Goal: Check status: Check status

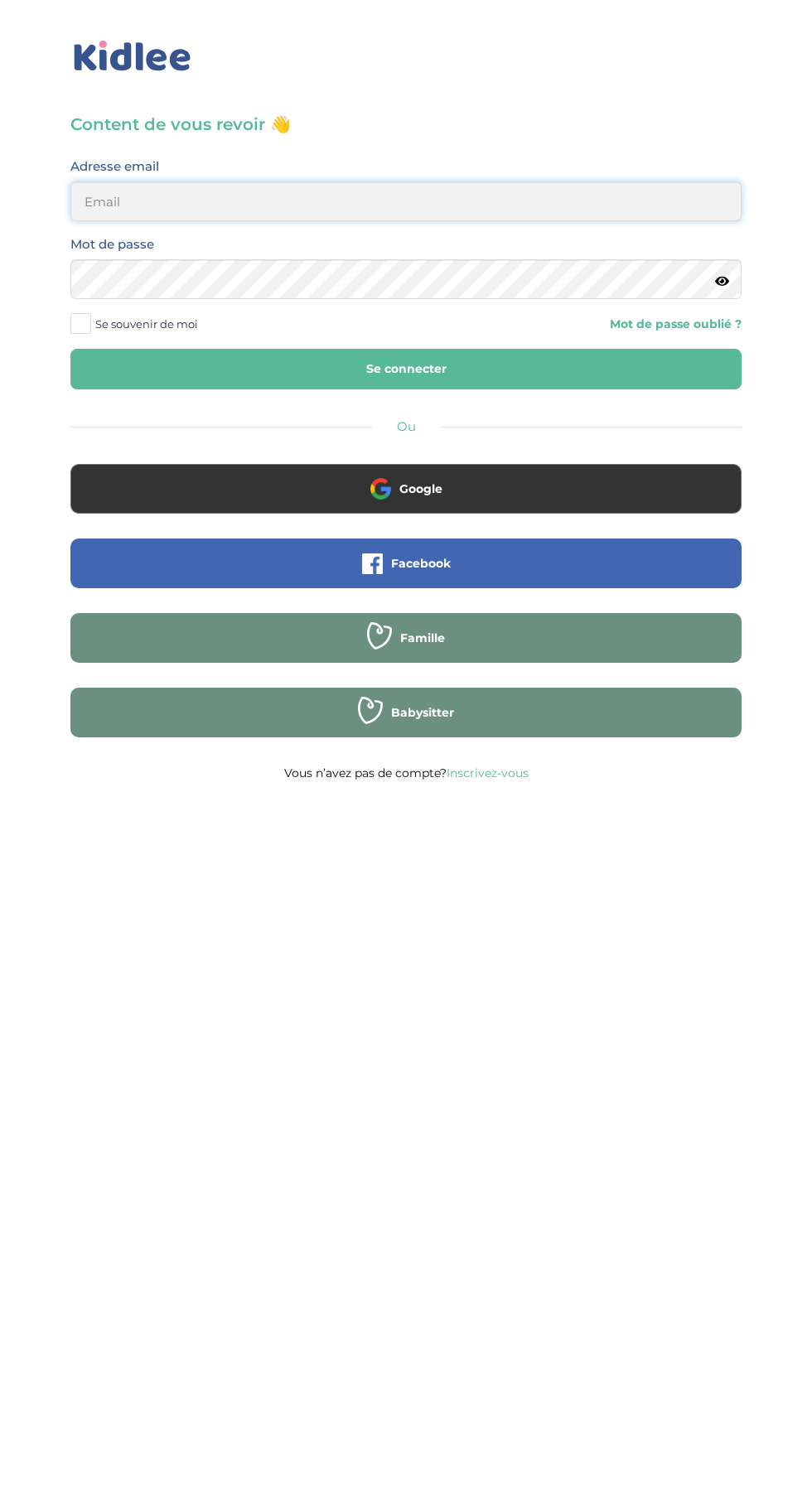
click at [544, 201] on input "email" at bounding box center [406, 201] width 671 height 40
type input "[EMAIL_ADDRESS][DOMAIN_NAME]"
click at [71, 349] on button "Se connecter" at bounding box center [406, 369] width 671 height 41
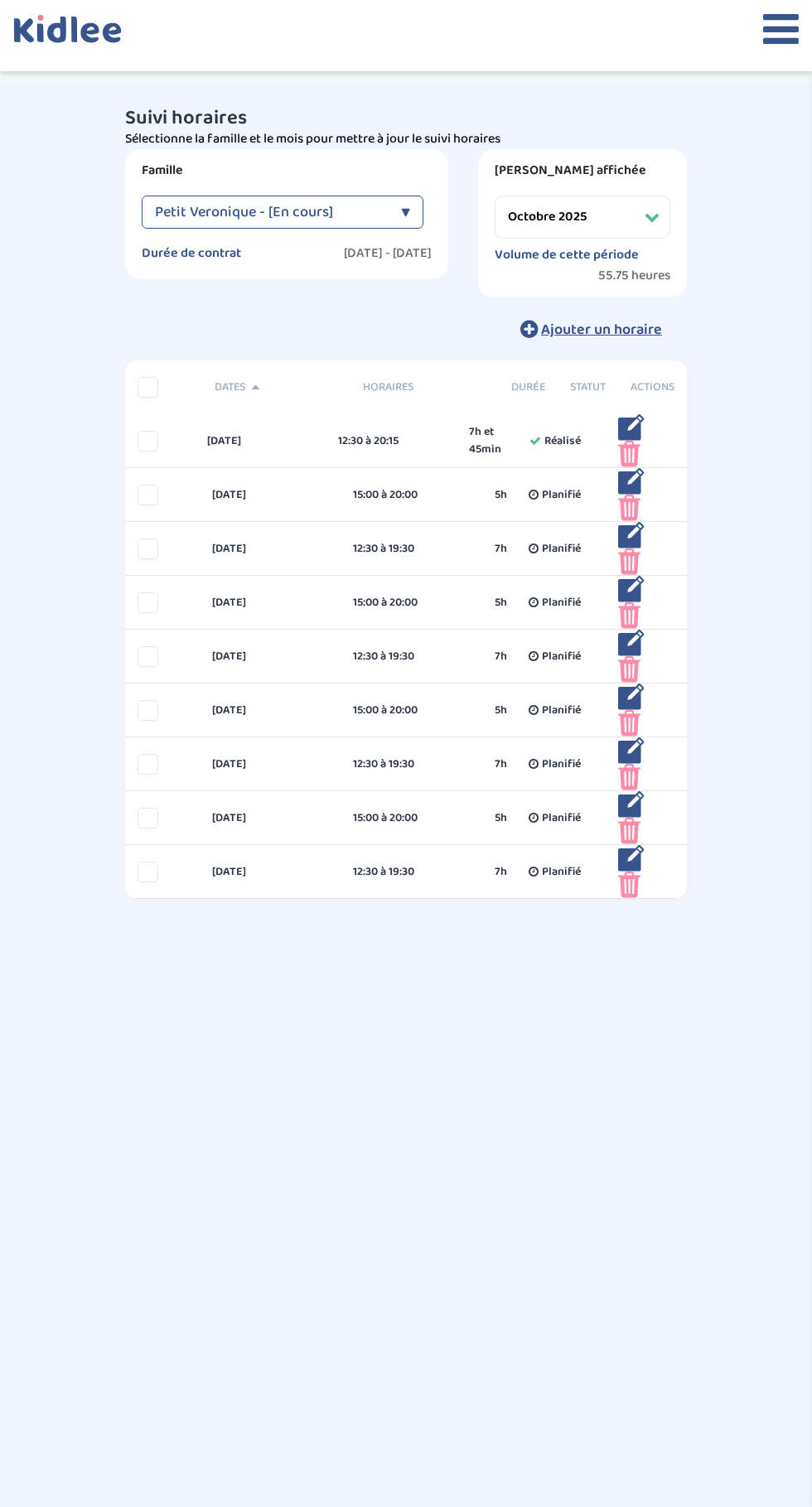
select select "octobre 2025"
click at [739, 39] on div at bounding box center [406, 35] width 812 height 71
click at [766, 42] on icon at bounding box center [780, 29] width 35 height 41
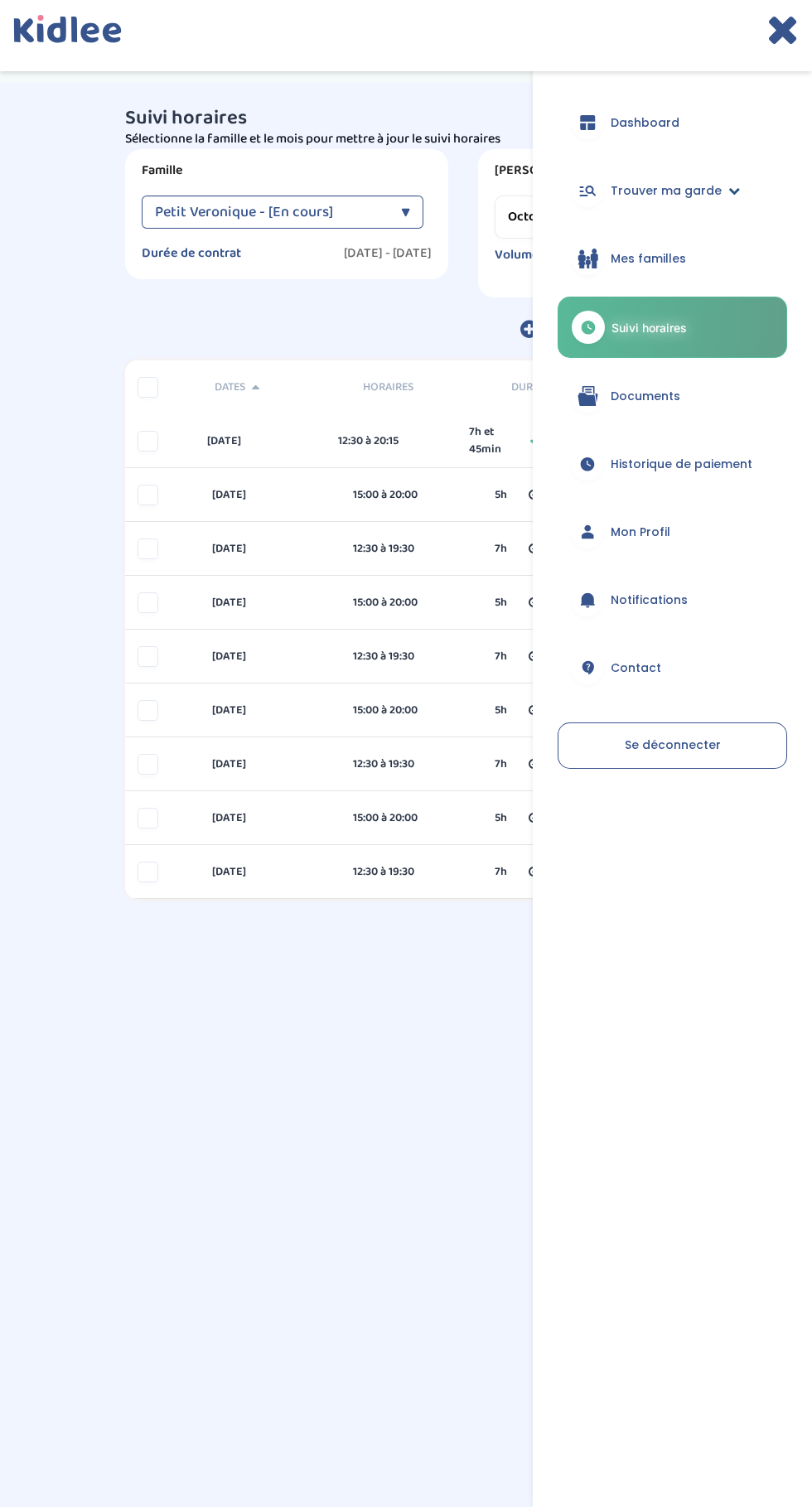
click at [692, 190] on span "Trouver ma garde" at bounding box center [666, 191] width 111 height 18
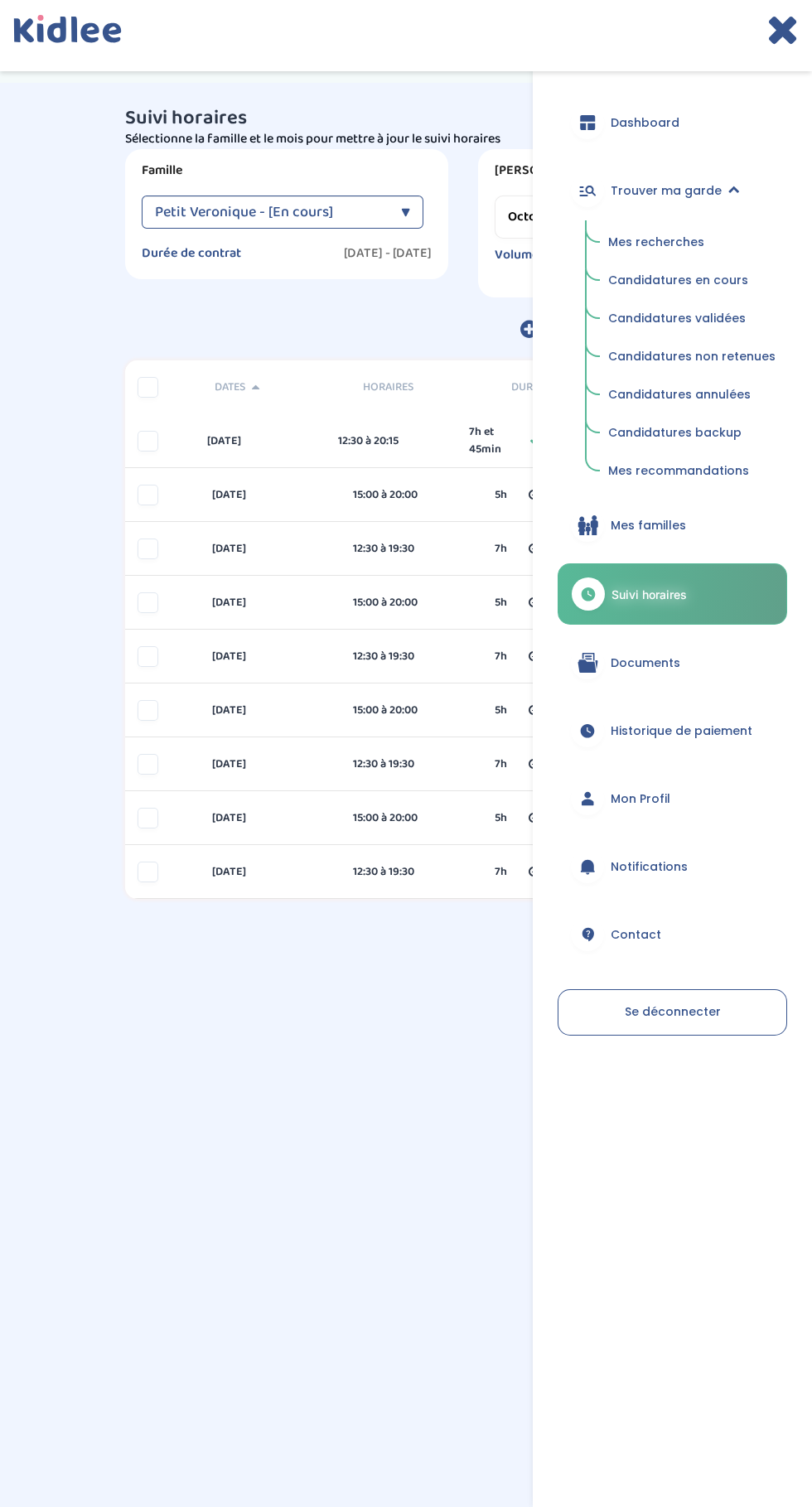
click at [725, 282] on span "Candidatures en cours" at bounding box center [678, 280] width 140 height 17
